Goal: Transaction & Acquisition: Purchase product/service

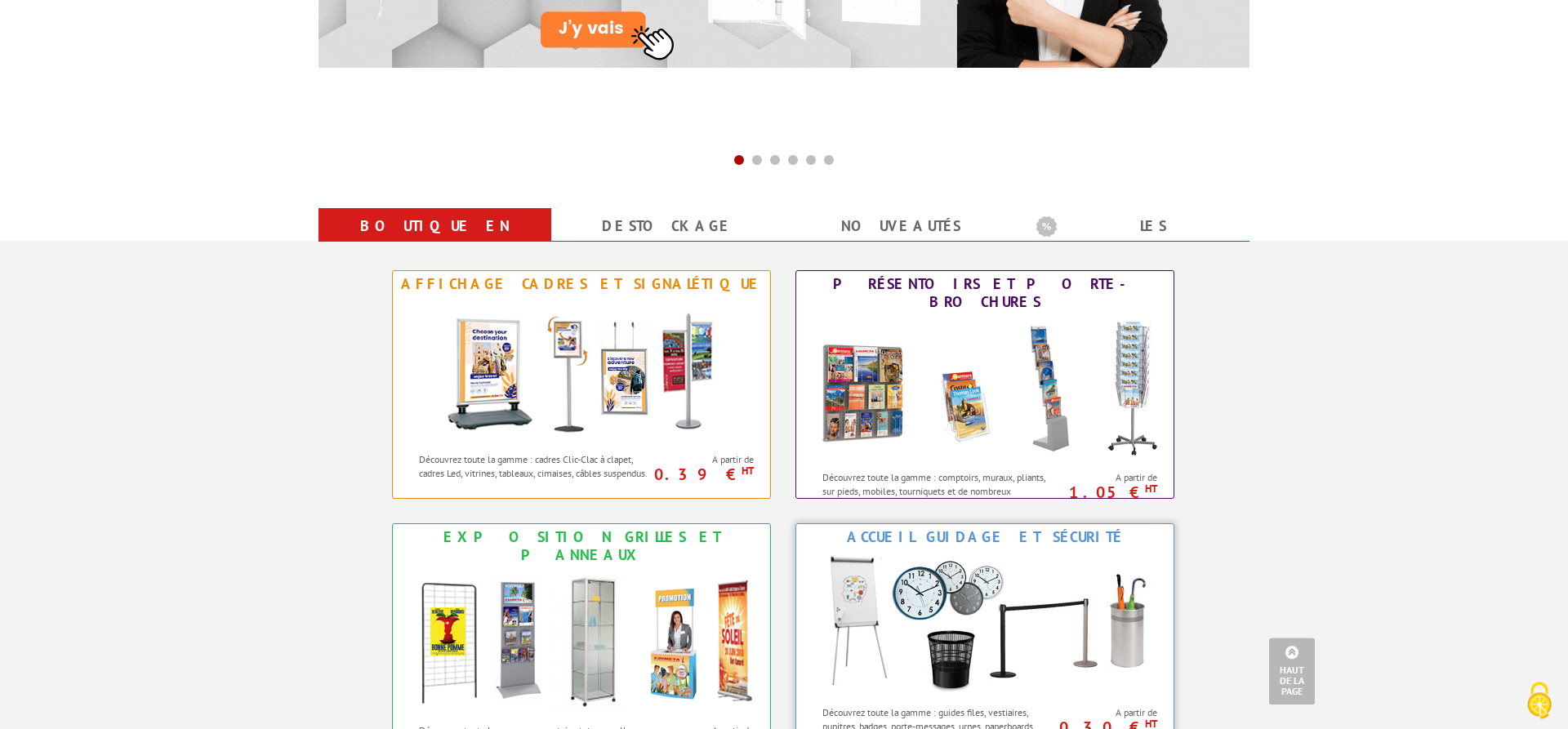
scroll to position [500, 0]
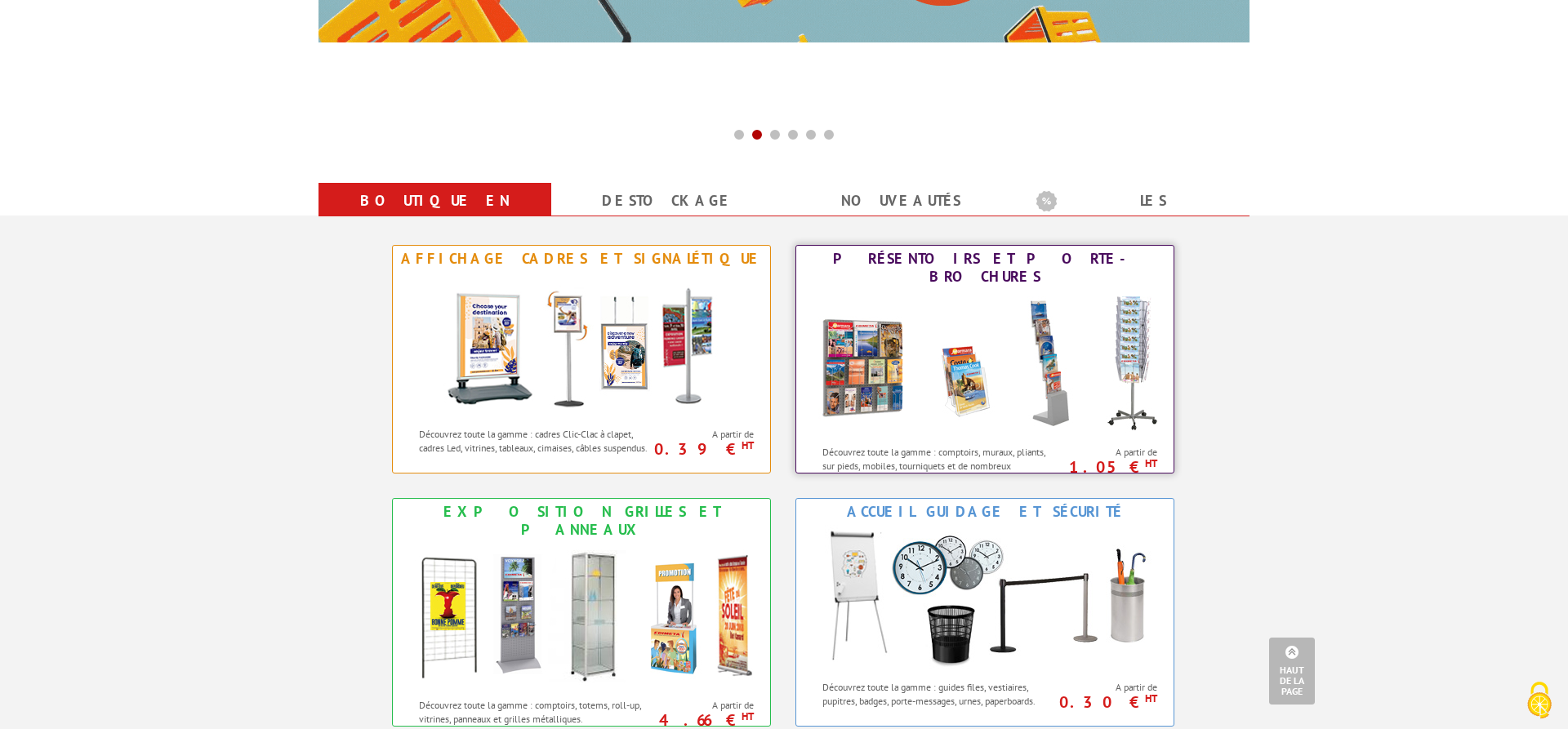
click at [972, 378] on img at bounding box center [985, 363] width 360 height 147
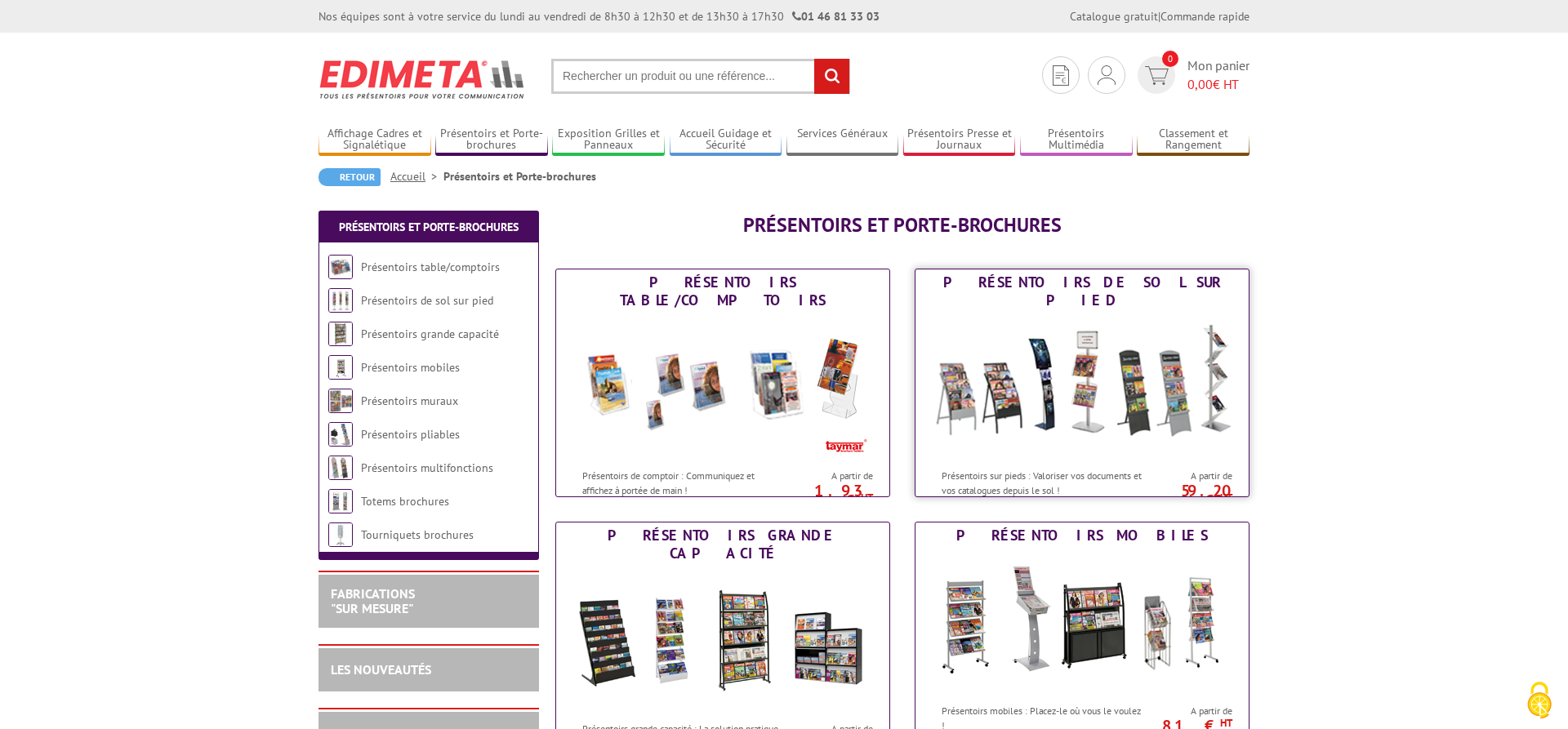
click at [1080, 398] on img at bounding box center [1082, 387] width 302 height 147
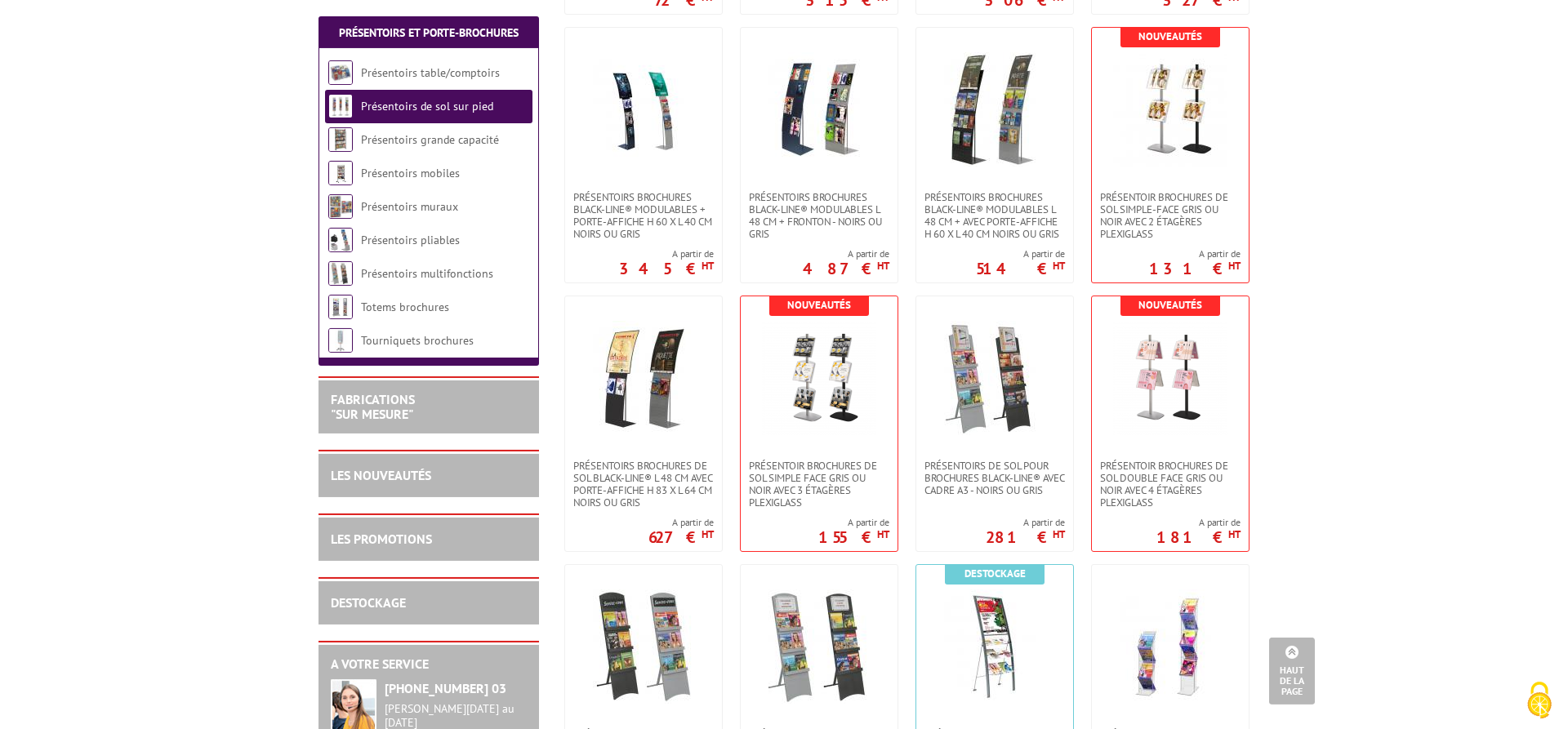
scroll to position [1915, 0]
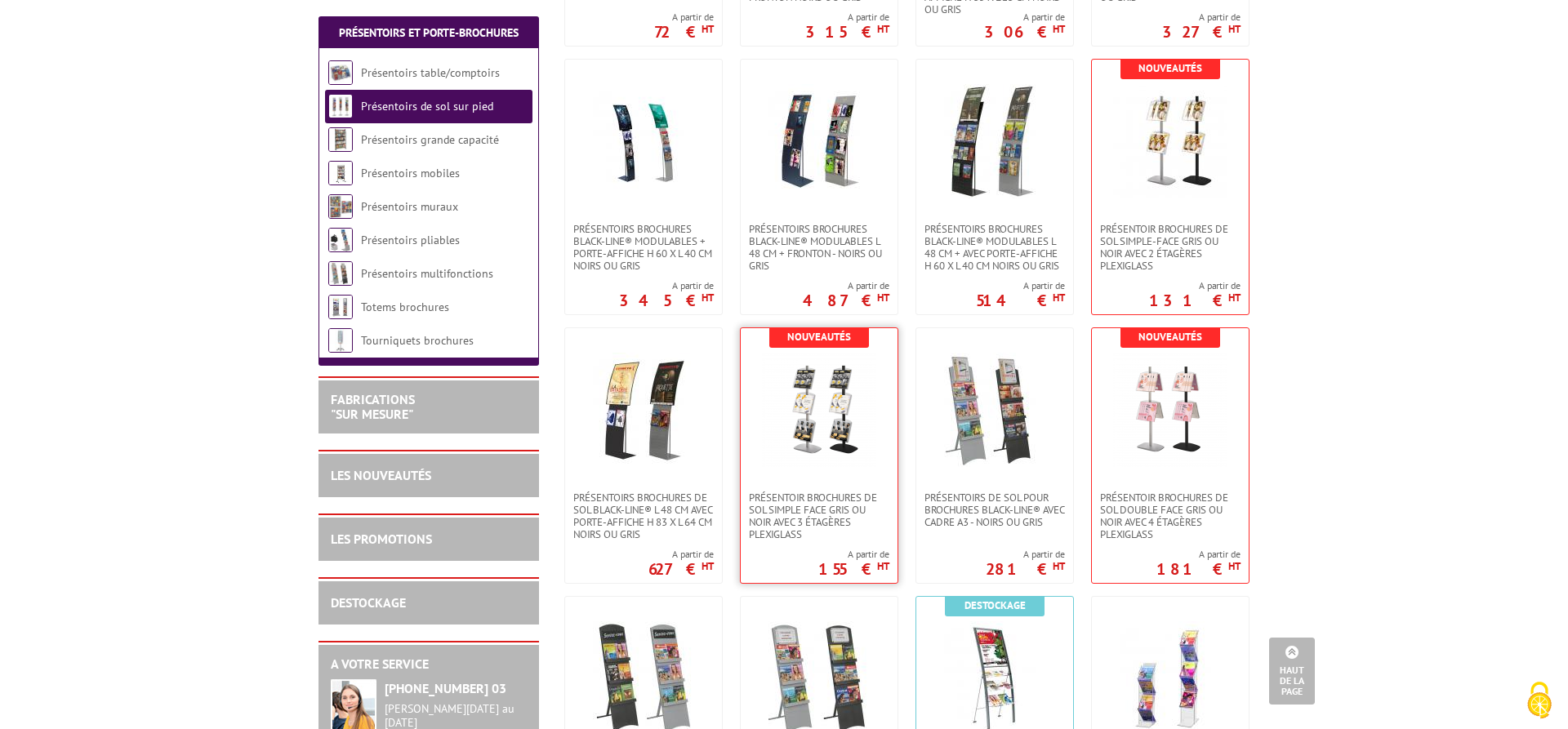
click at [824, 438] on img at bounding box center [819, 409] width 115 height 115
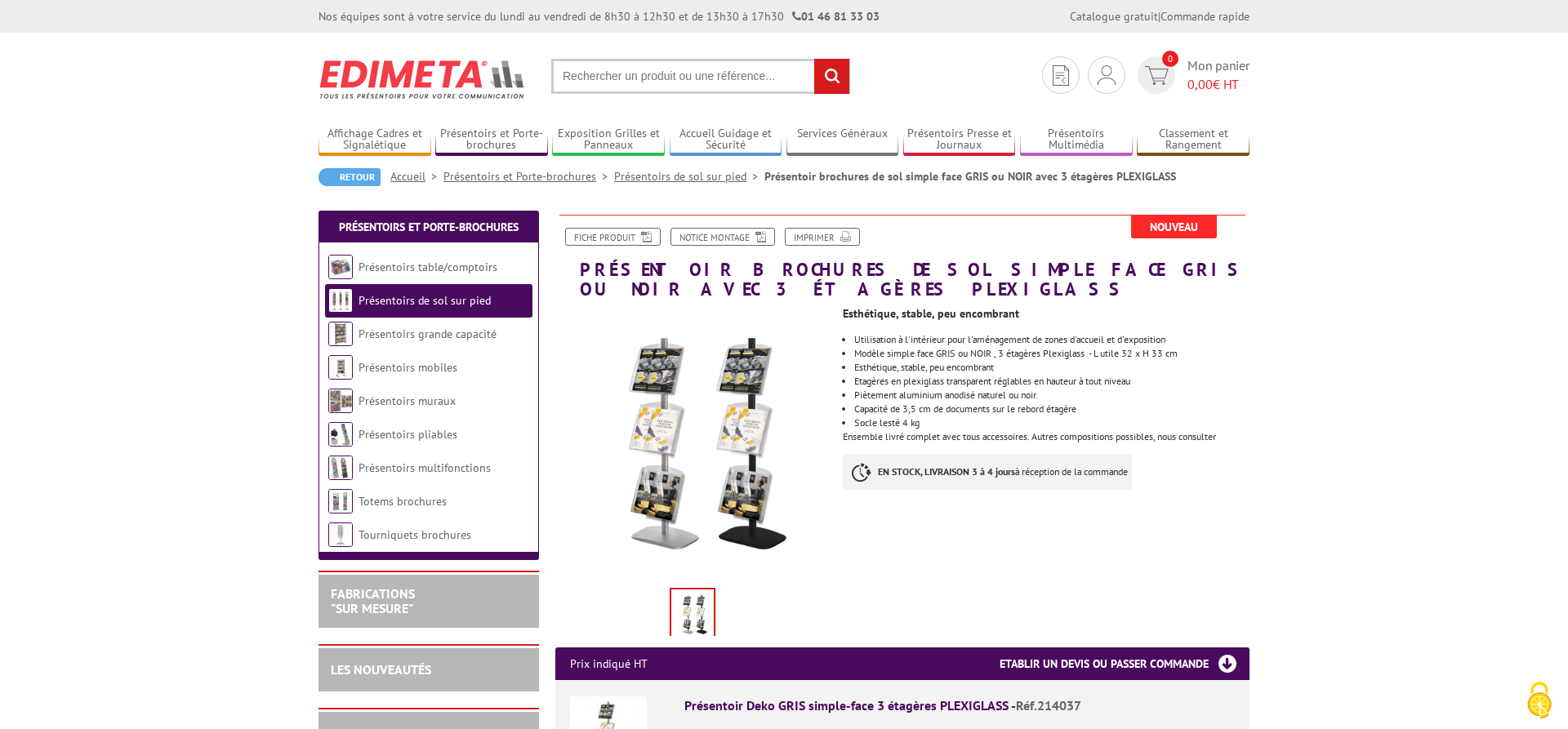
click at [659, 394] on img at bounding box center [693, 444] width 276 height 276
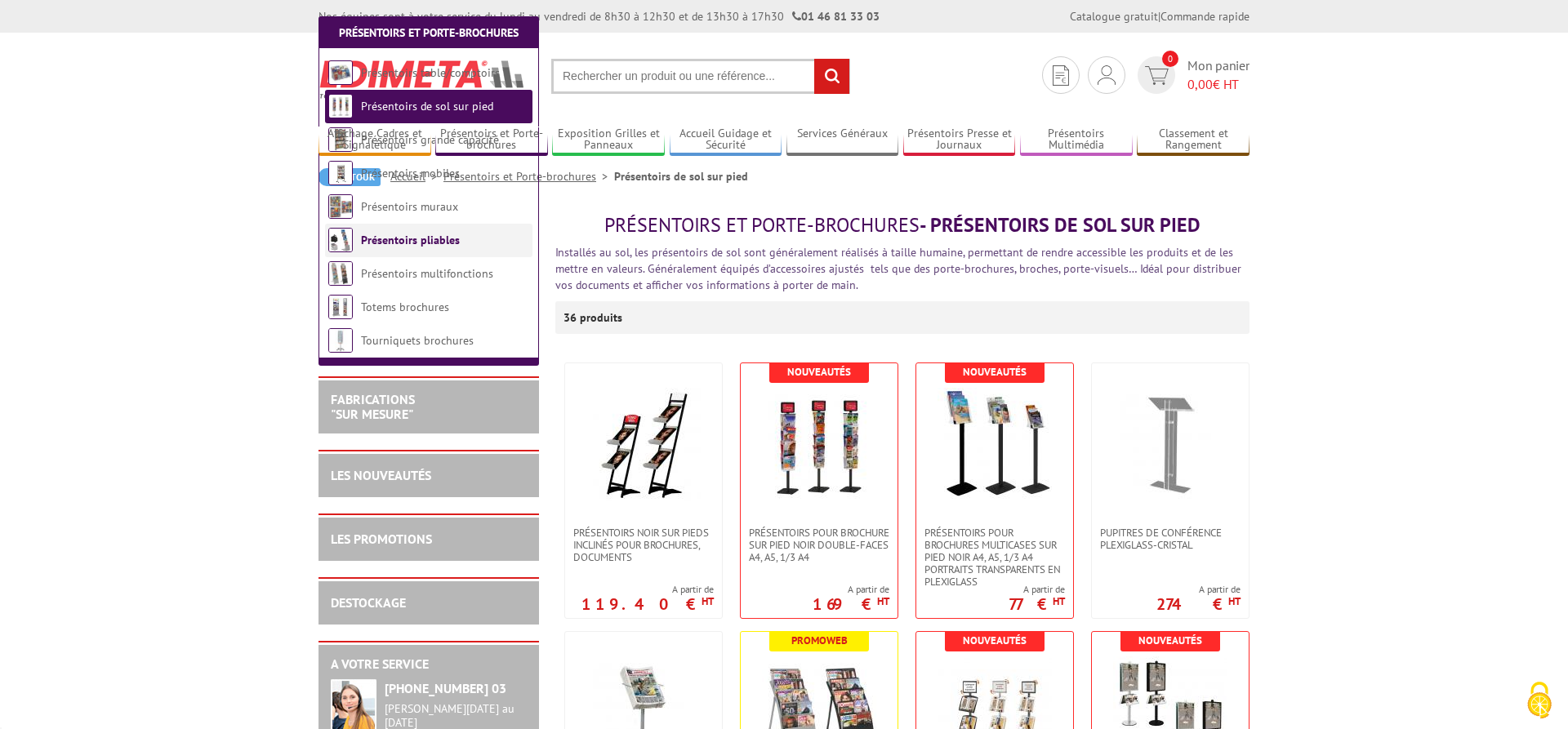
scroll to position [1915, 0]
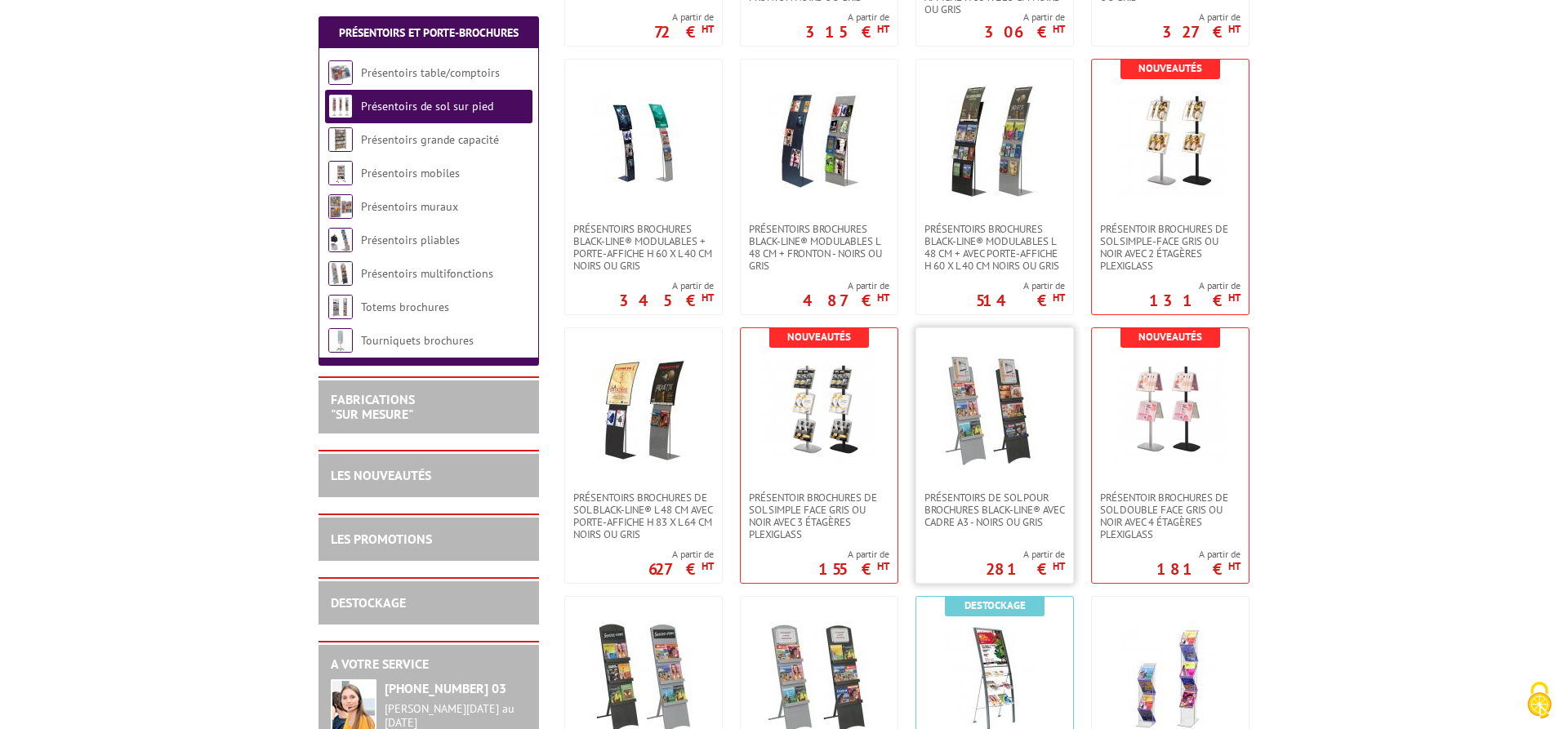
click at [977, 429] on img at bounding box center [995, 409] width 115 height 115
